Goal: Navigation & Orientation: Go to known website

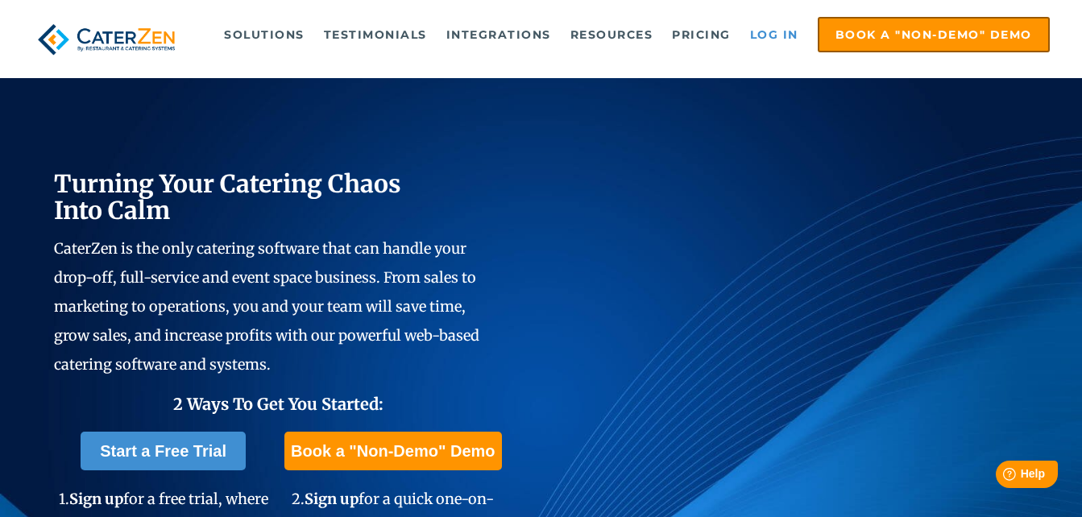
click at [772, 39] on link "Log in" at bounding box center [774, 35] width 64 height 32
click at [763, 29] on link "Log in" at bounding box center [774, 35] width 64 height 32
